Goal: Information Seeking & Learning: Learn about a topic

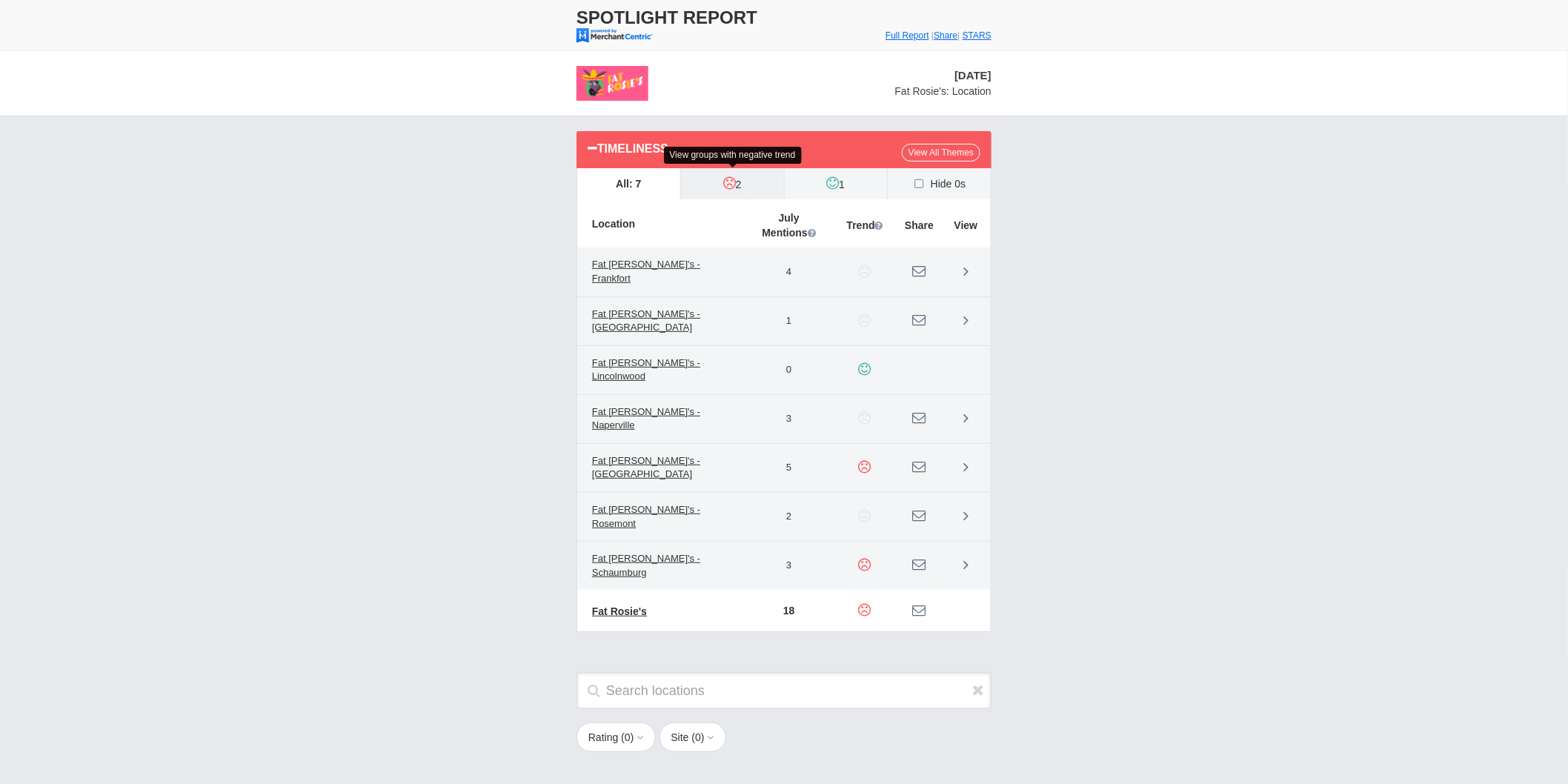
click at [730, 181] on icon at bounding box center [729, 183] width 12 height 15
click at [0, 0] on input "2" at bounding box center [0, 0] width 0 height 0
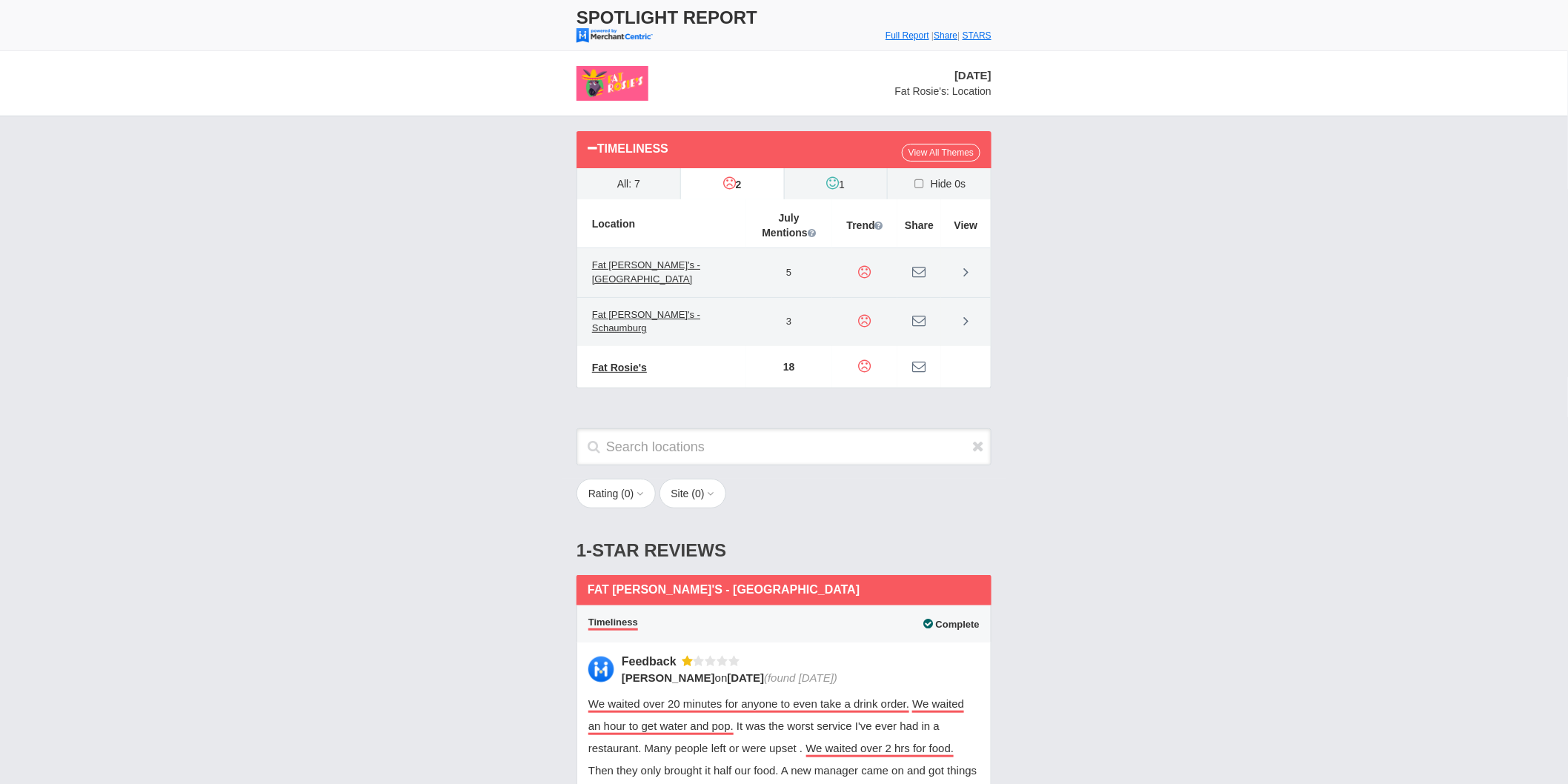
click at [1380, 308] on div "Timeliness View All Themes All: 7 2" at bounding box center [784, 267] width 1568 height 301
click at [968, 272] on link at bounding box center [966, 273] width 28 height 28
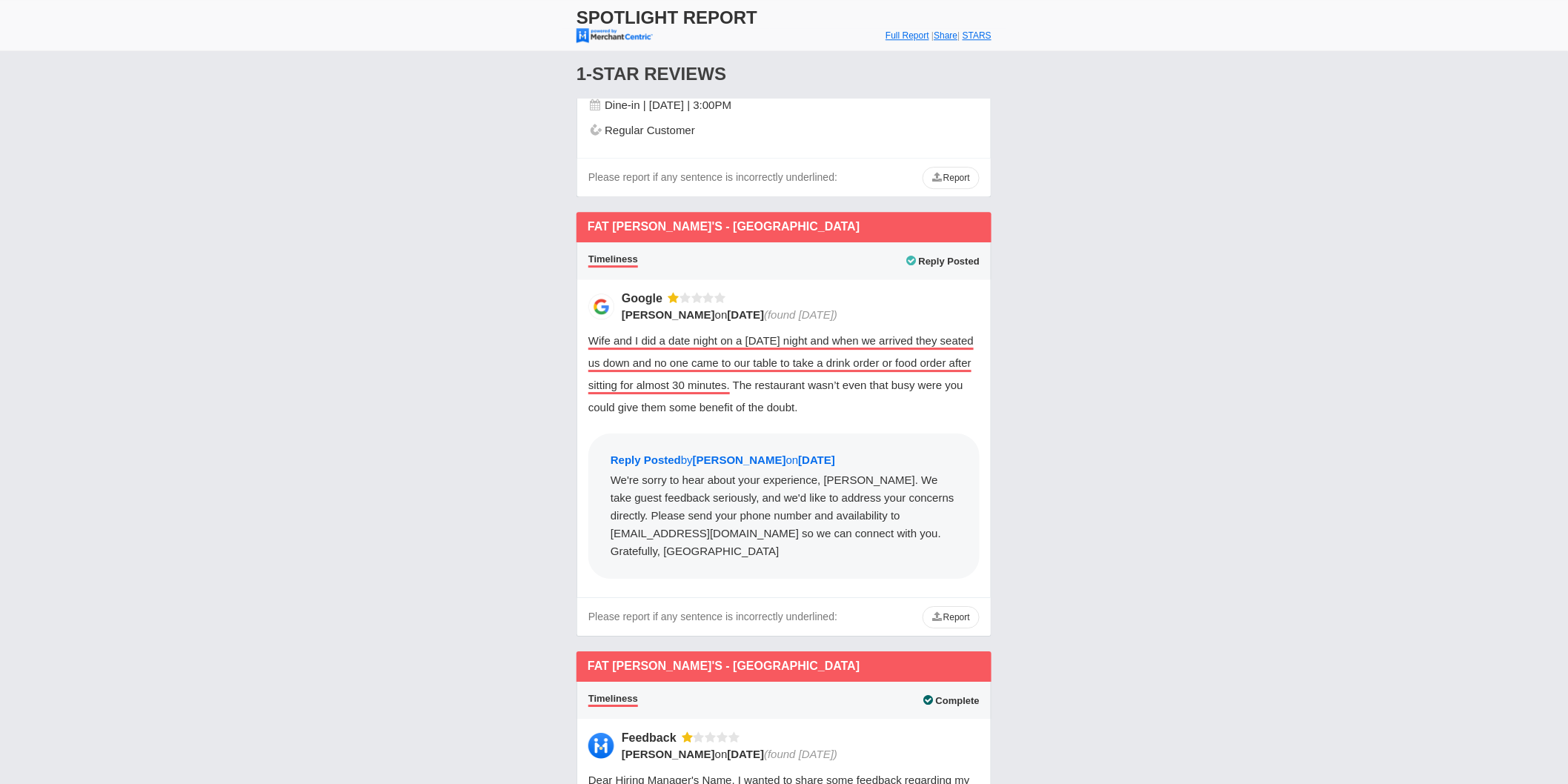
scroll to position [1729, 0]
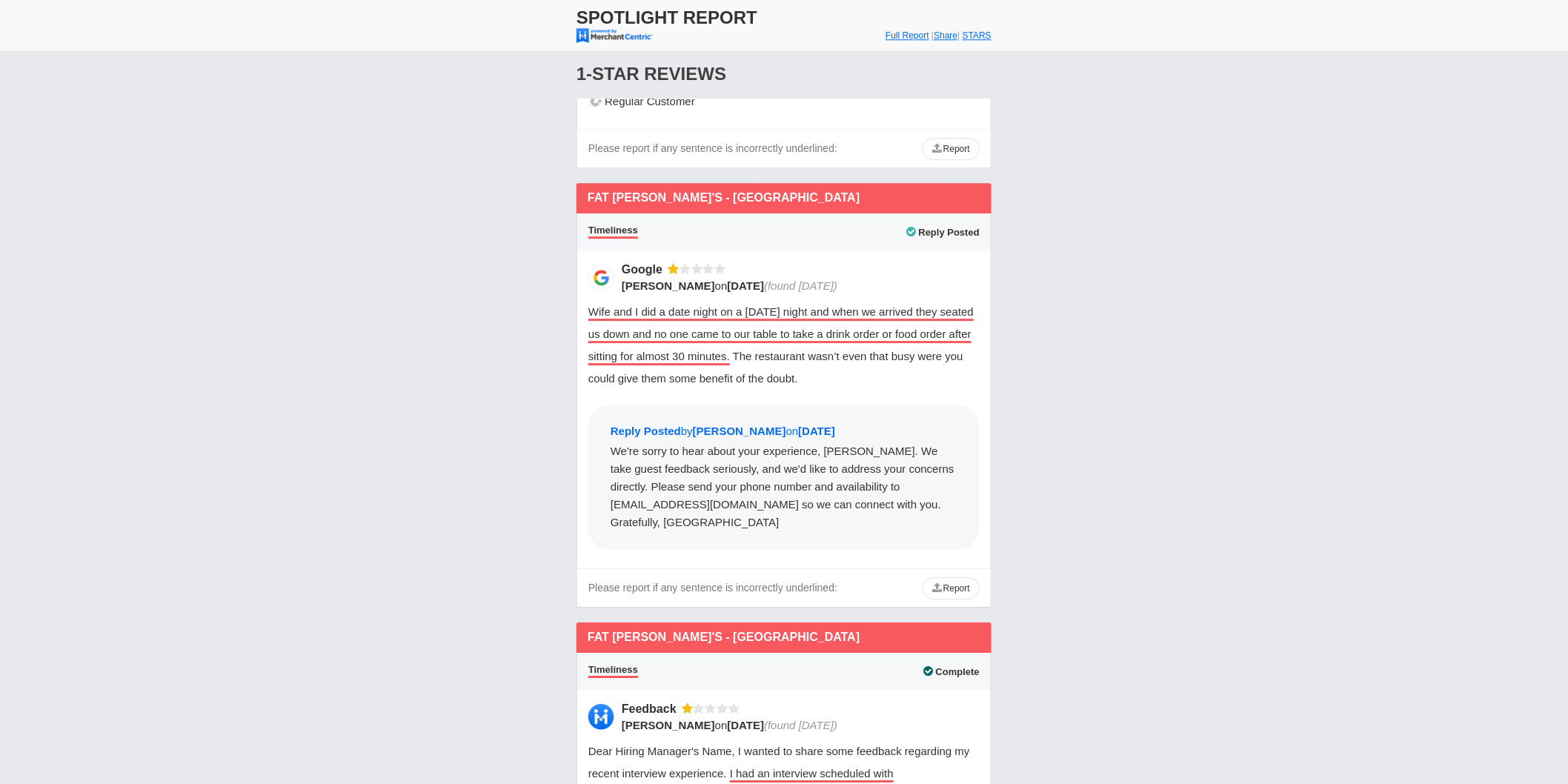
click at [176, 479] on div "Rating ( 0 ) 1 2 Site ( 0 ) Group" at bounding box center [784, 375] width 1568 height 3621
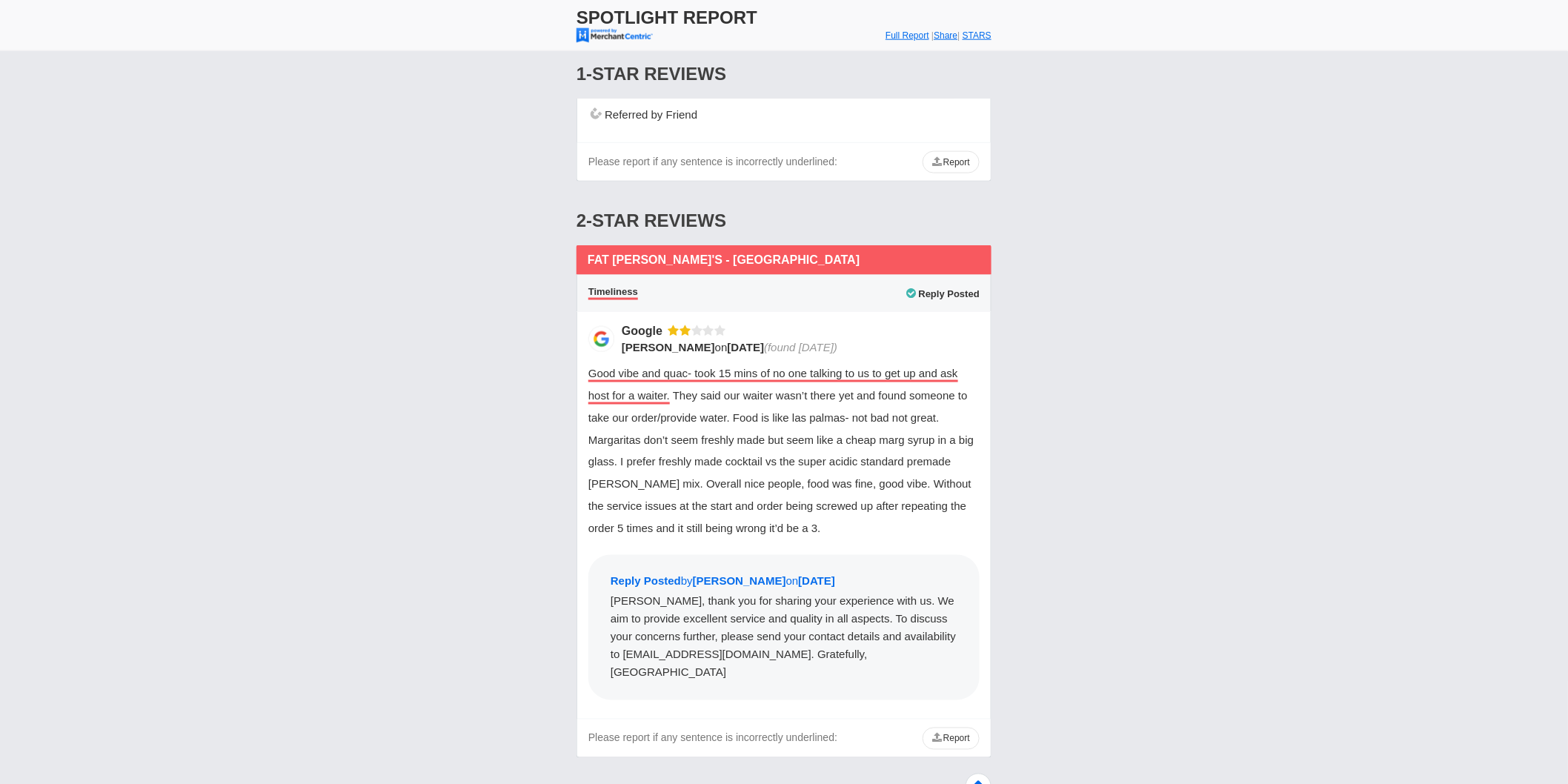
scroll to position [3121, 0]
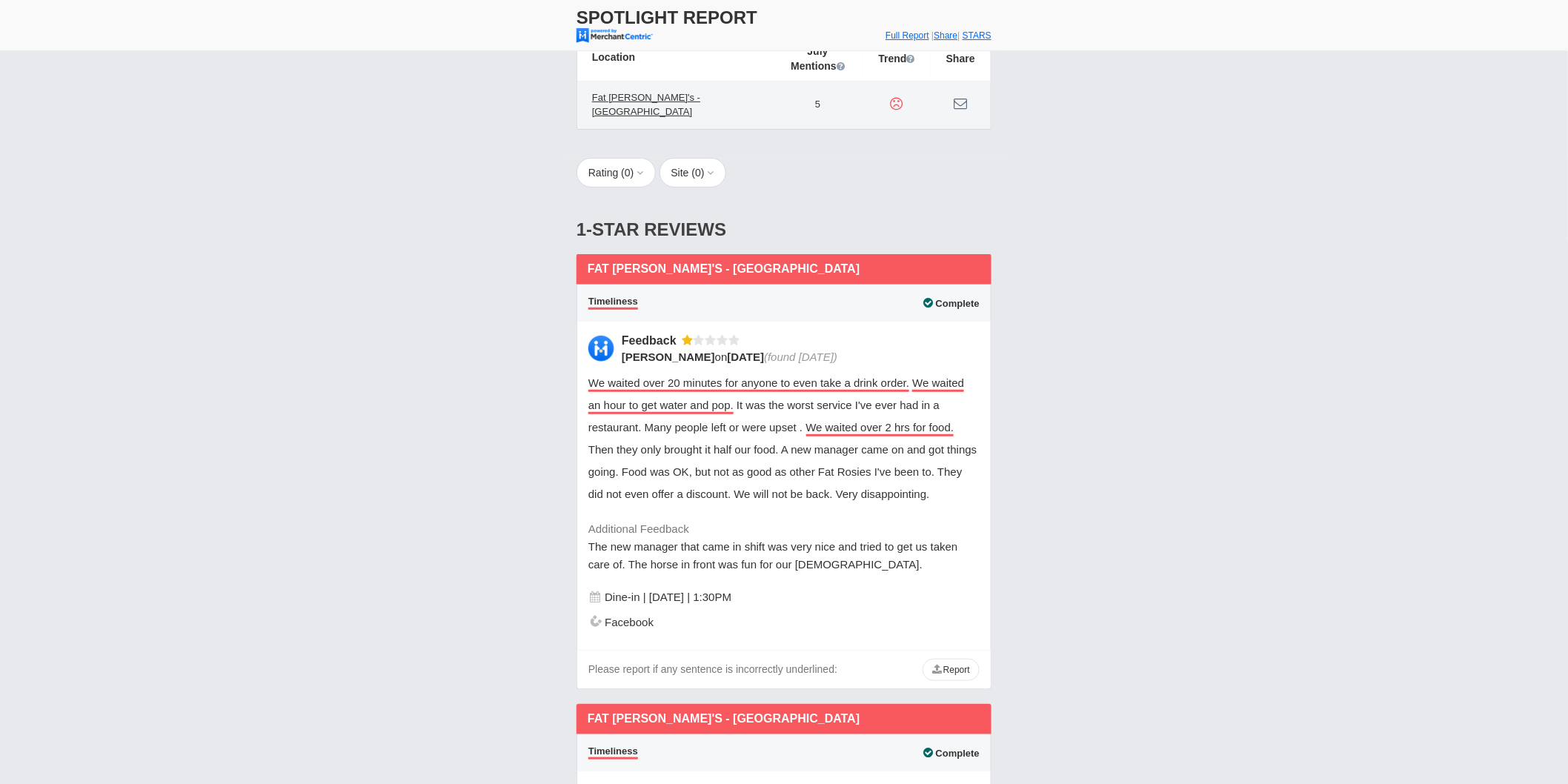
scroll to position [165, 0]
